Goal: Task Accomplishment & Management: Manage account settings

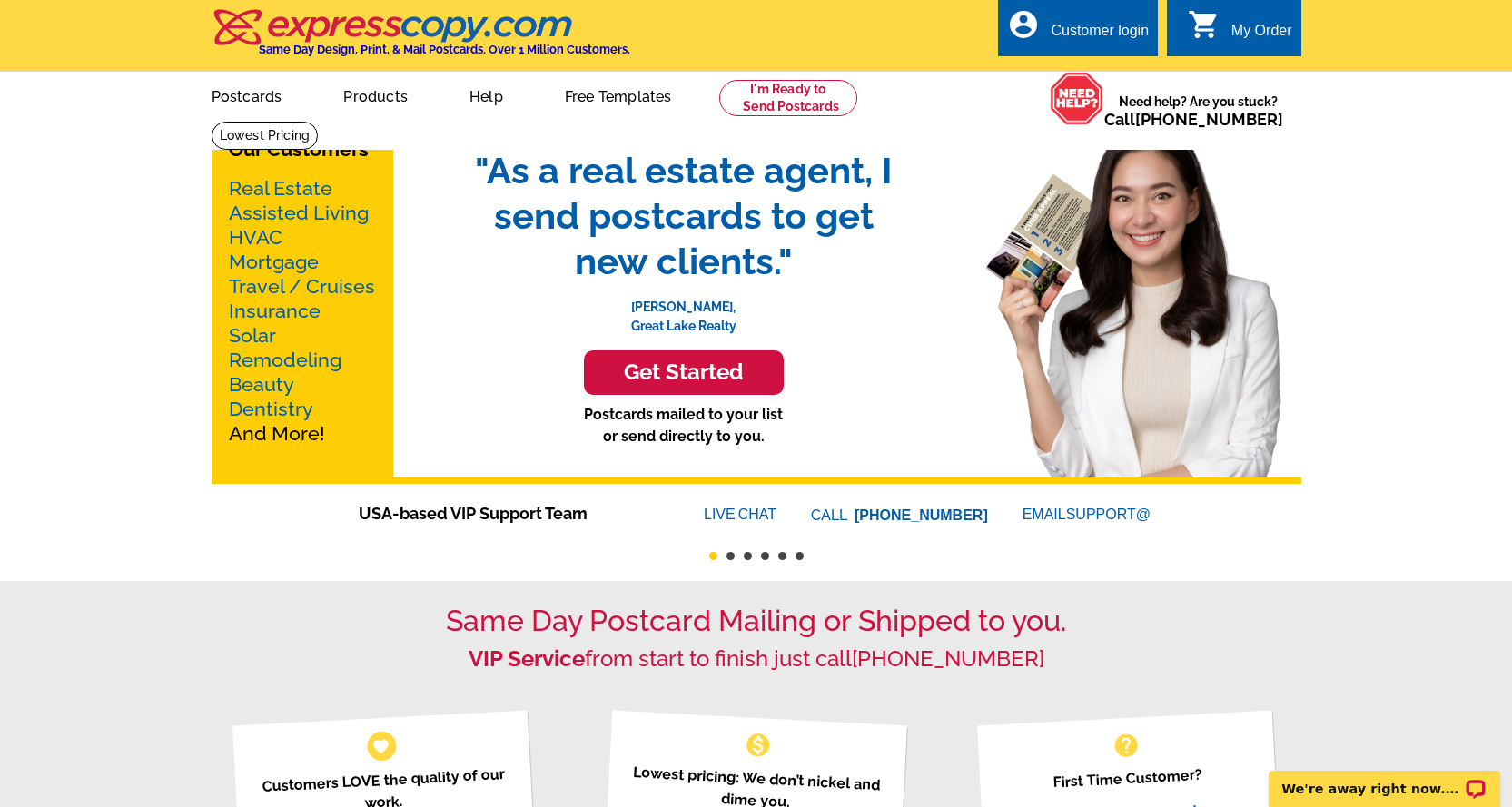
click at [1078, 24] on div "Customer login" at bounding box center [1099, 35] width 98 height 25
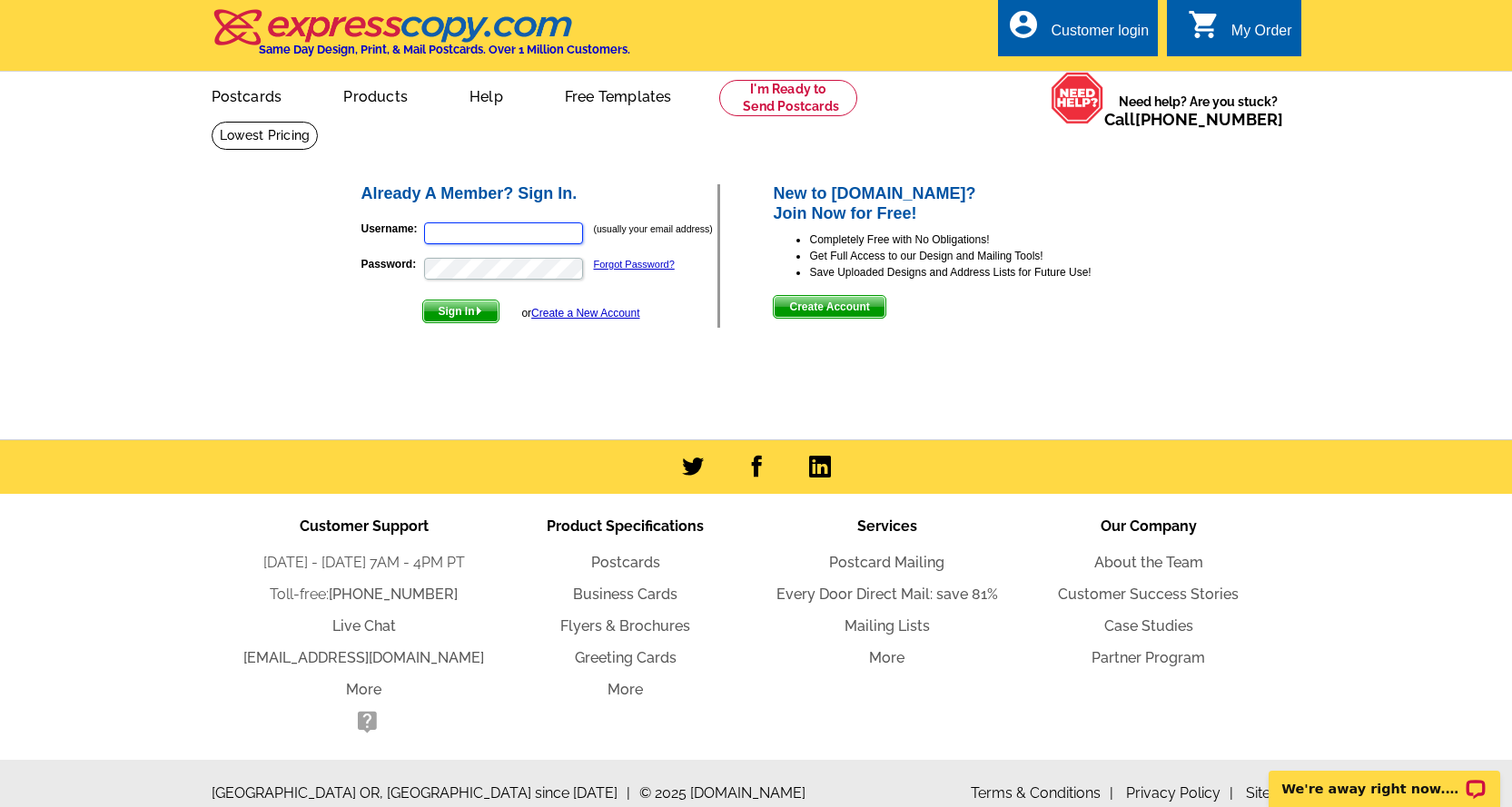
type input "[EMAIL_ADDRESS][DOMAIN_NAME]"
click at [1105, 37] on div "Customer login" at bounding box center [1099, 35] width 98 height 25
click at [445, 314] on span "Sign In" at bounding box center [460, 312] width 75 height 22
type input "[EMAIL_ADDRESS][DOMAIN_NAME]"
click at [472, 307] on span "Sign In" at bounding box center [460, 312] width 75 height 22
